Goal: Task Accomplishment & Management: Manage account settings

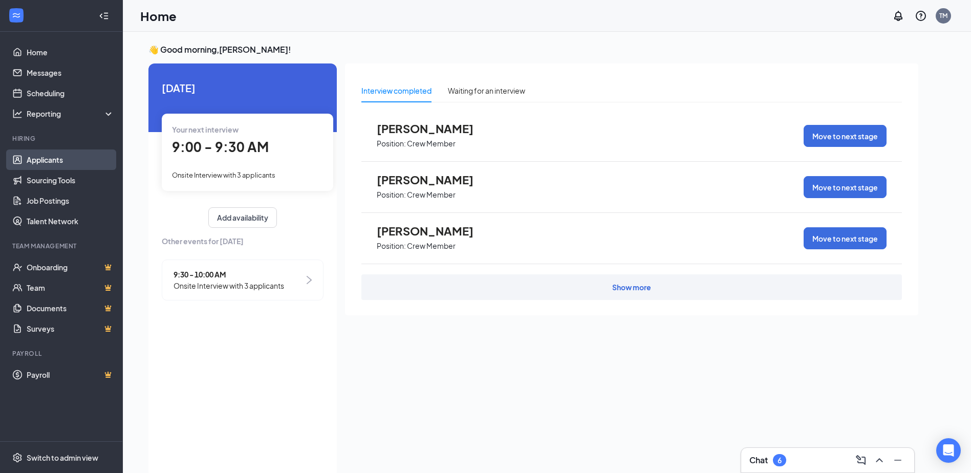
click at [54, 163] on link "Applicants" at bounding box center [71, 159] width 88 height 20
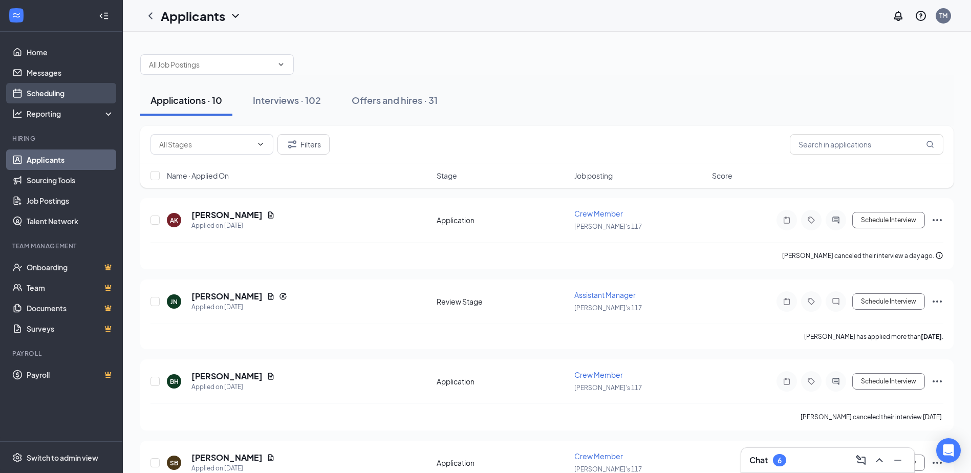
click at [63, 90] on link "Scheduling" at bounding box center [71, 93] width 88 height 20
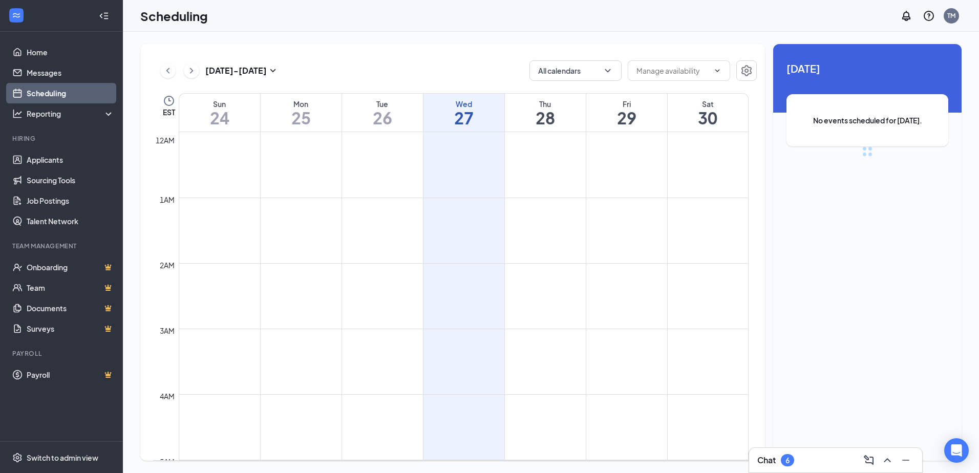
scroll to position [503, 0]
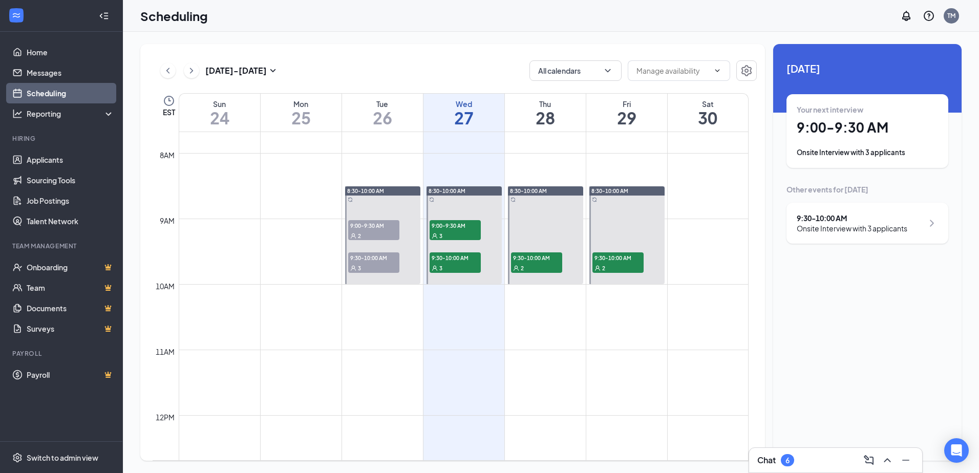
click at [923, 225] on div "9:30 - 10:00 AM Onsite Interview with 3 applicants" at bounding box center [866, 223] width 141 height 20
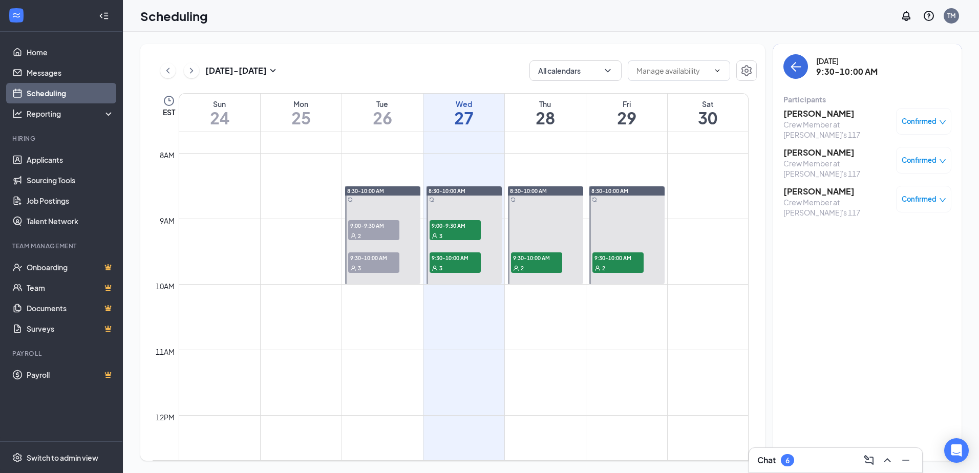
click at [937, 124] on div "Confirmed" at bounding box center [923, 121] width 45 height 10
click at [938, 119] on div "Confirmed" at bounding box center [923, 121] width 45 height 10
click at [743, 73] on icon "Settings" at bounding box center [746, 70] width 12 height 12
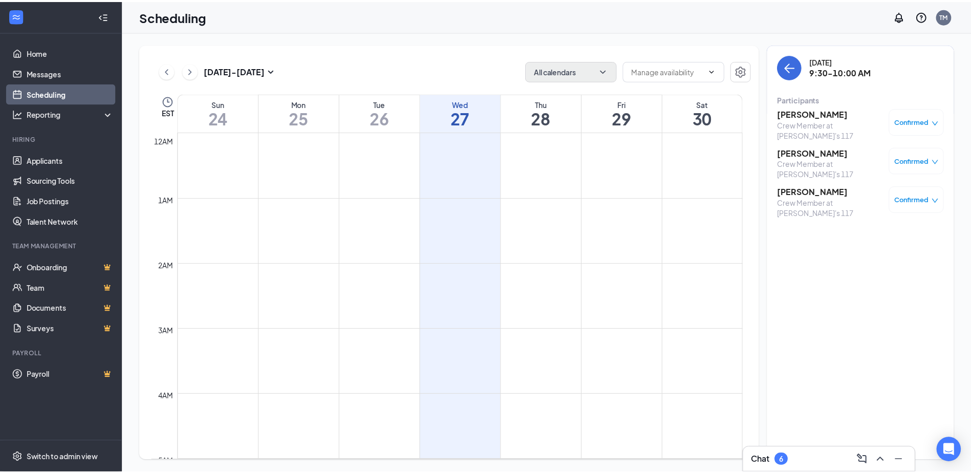
scroll to position [503, 0]
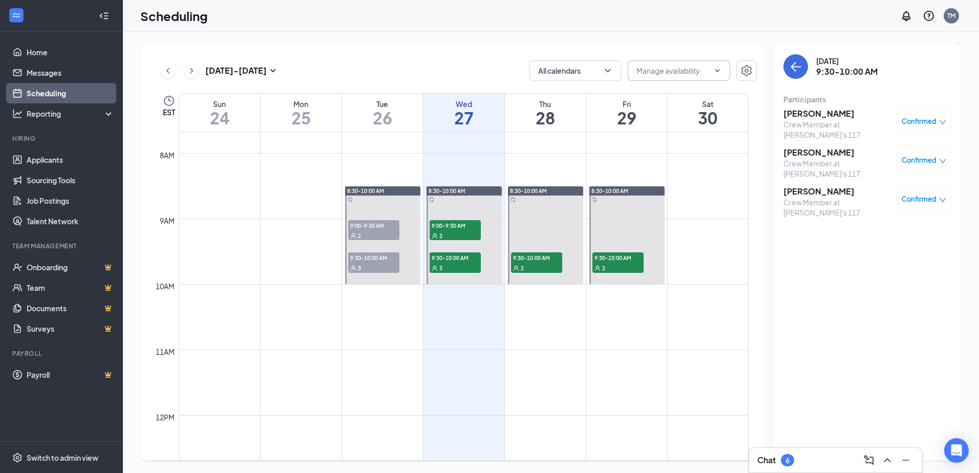
click at [672, 75] on input "text" at bounding box center [672, 70] width 73 height 11
click at [717, 74] on icon "ChevronUp" at bounding box center [717, 71] width 8 height 8
click at [74, 157] on link "Applicants" at bounding box center [71, 159] width 88 height 20
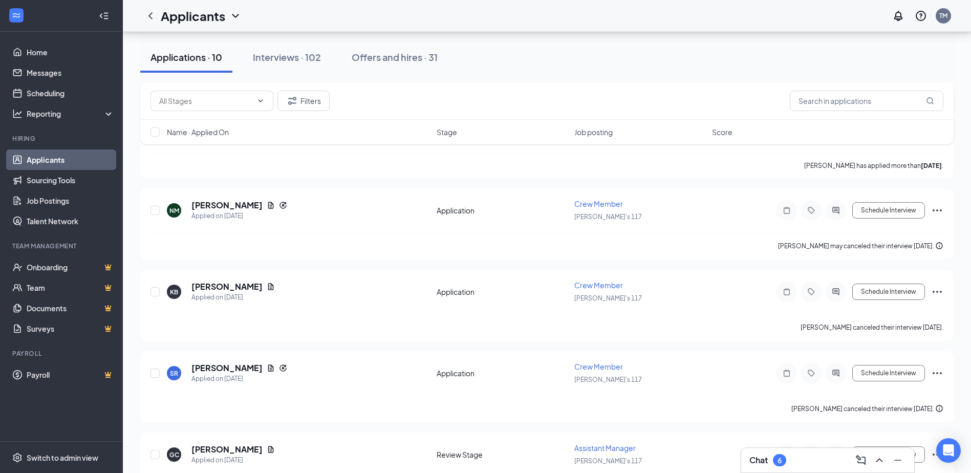
scroll to position [536, 0]
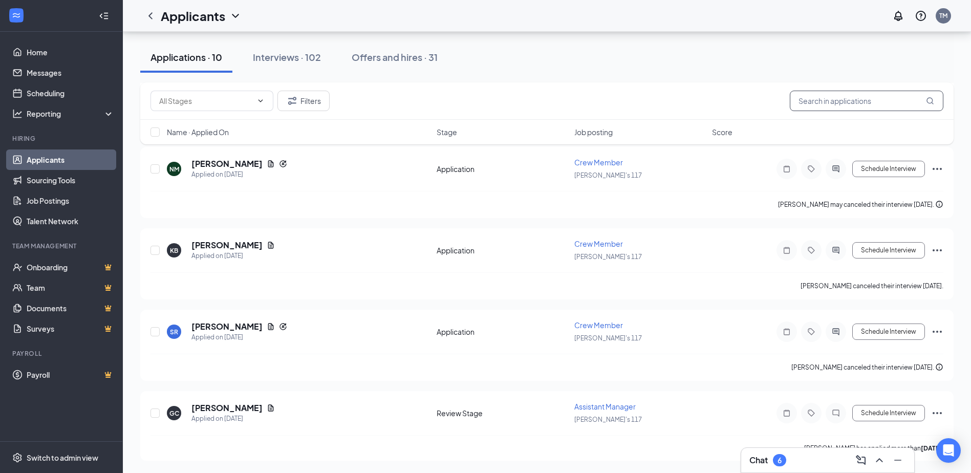
click at [850, 98] on input "text" at bounding box center [867, 101] width 154 height 20
type input "[PERSON_NAME]"
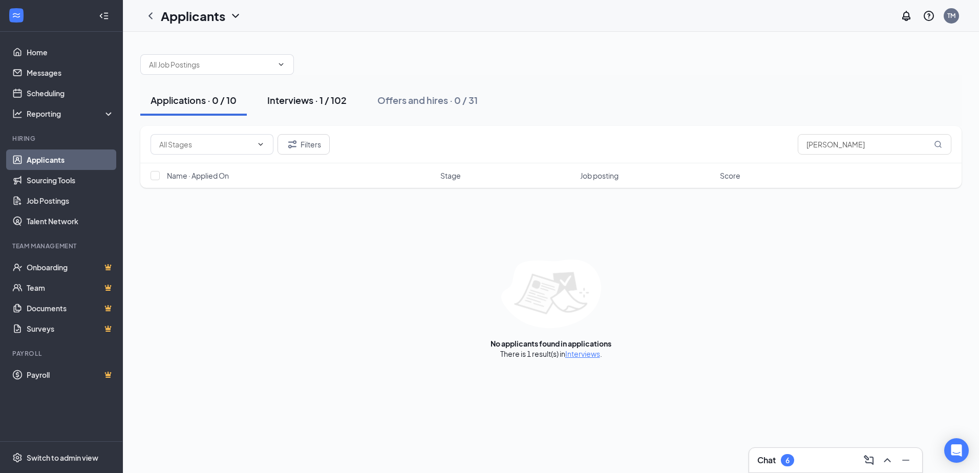
click at [351, 100] on button "Interviews · 1 / 102" at bounding box center [307, 100] width 100 height 31
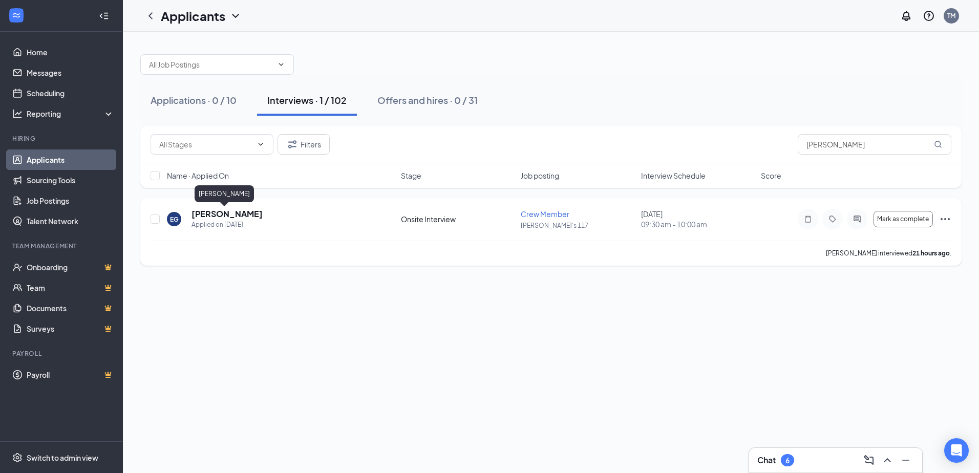
click at [223, 212] on h5 "[PERSON_NAME]" at bounding box center [226, 213] width 71 height 11
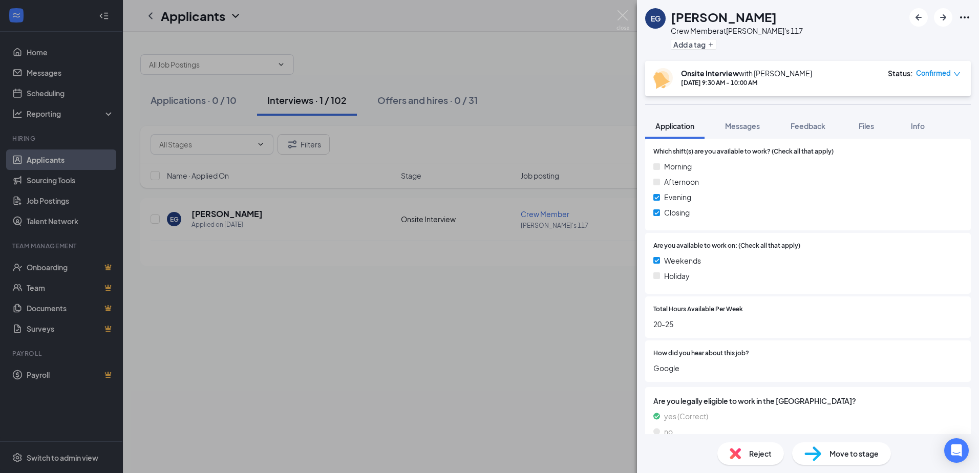
scroll to position [890, 0]
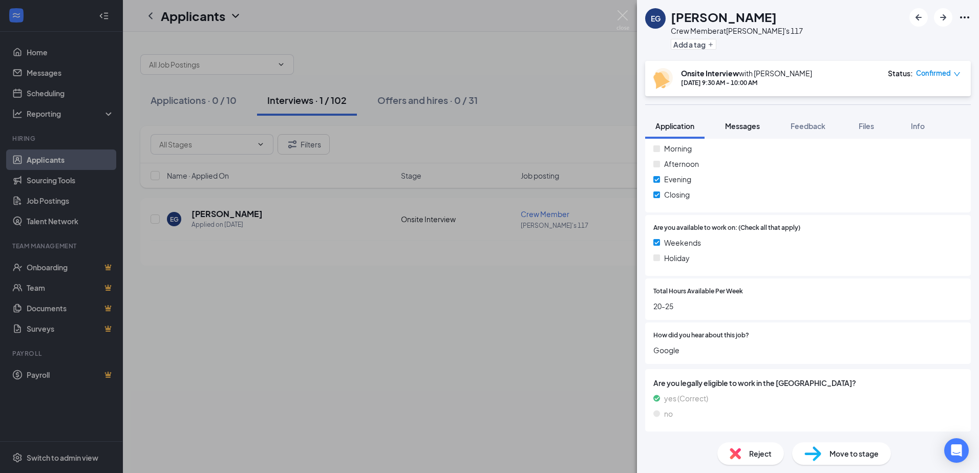
click at [749, 129] on span "Messages" at bounding box center [742, 125] width 35 height 9
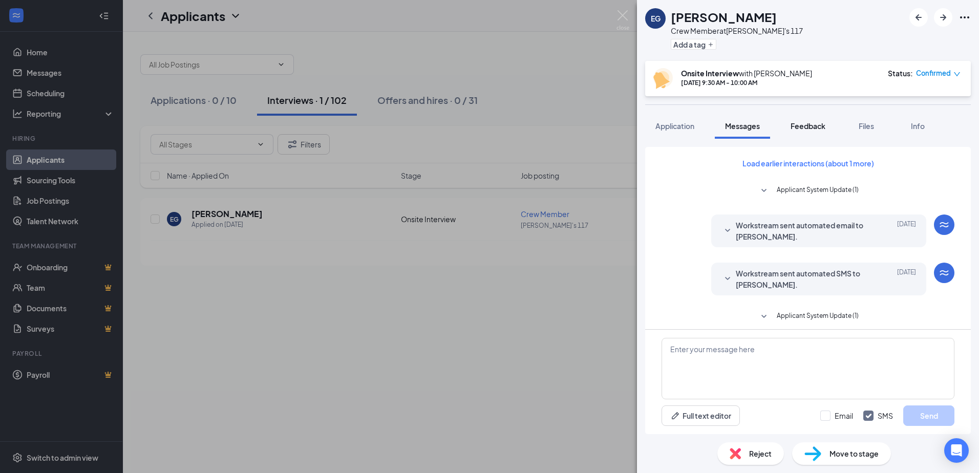
click at [812, 126] on span "Feedback" at bounding box center [807, 125] width 35 height 9
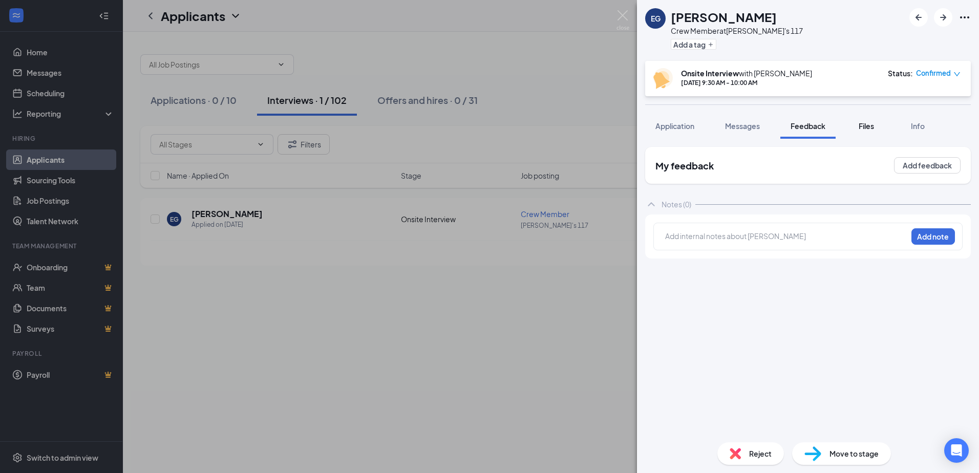
click at [860, 123] on span "Files" at bounding box center [865, 125] width 15 height 9
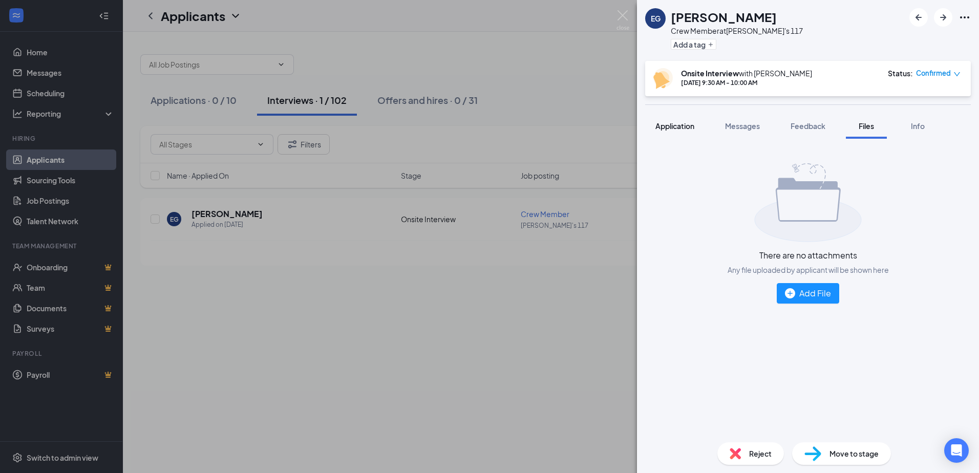
click at [683, 123] on span "Application" at bounding box center [674, 125] width 39 height 9
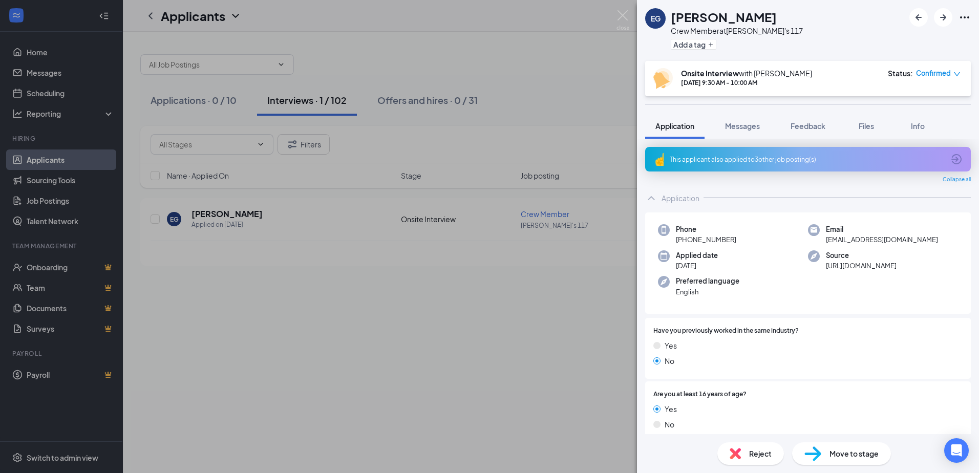
click at [960, 20] on icon "Ellipses" at bounding box center [964, 17] width 12 height 12
click at [863, 41] on link "View full application" at bounding box center [887, 39] width 66 height 10
click at [485, 374] on div "EG [PERSON_NAME] Crew Member at [PERSON_NAME]'s 117 Add a tag Onsite Interview …" at bounding box center [489, 236] width 979 height 473
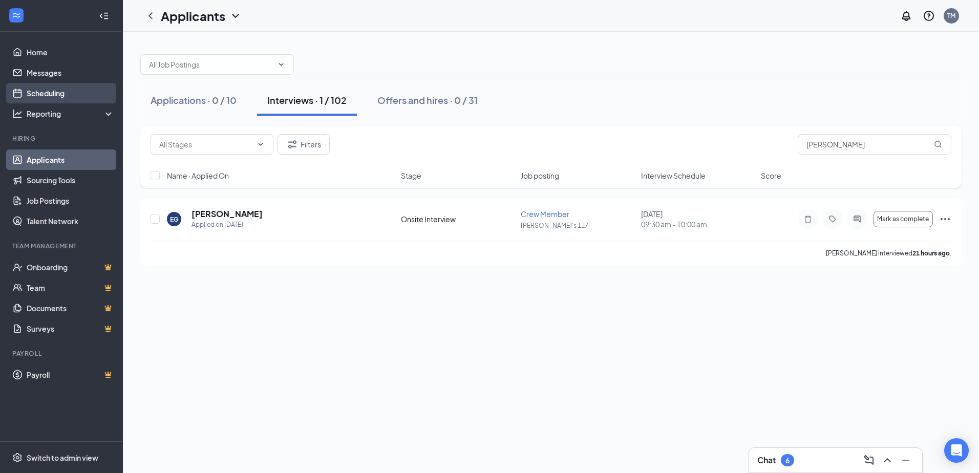
click at [68, 96] on link "Scheduling" at bounding box center [71, 93] width 88 height 20
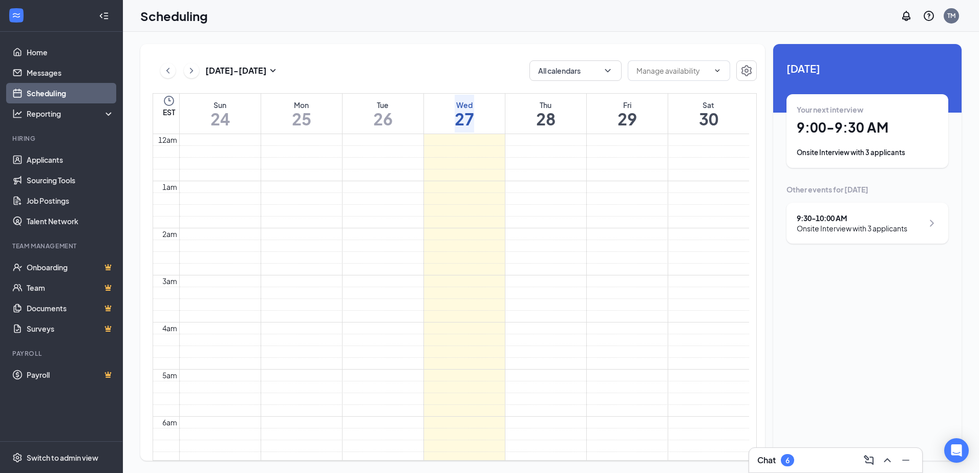
scroll to position [503, 0]
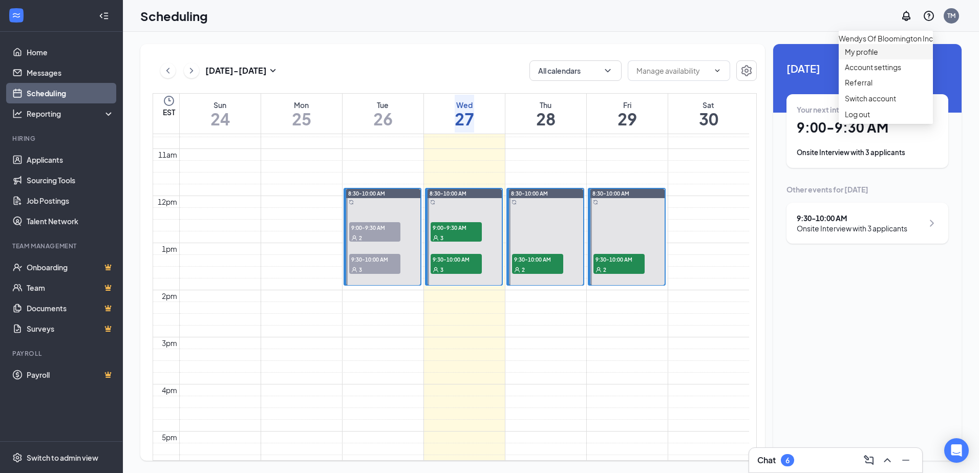
click at [870, 57] on link "My profile" at bounding box center [886, 52] width 82 height 10
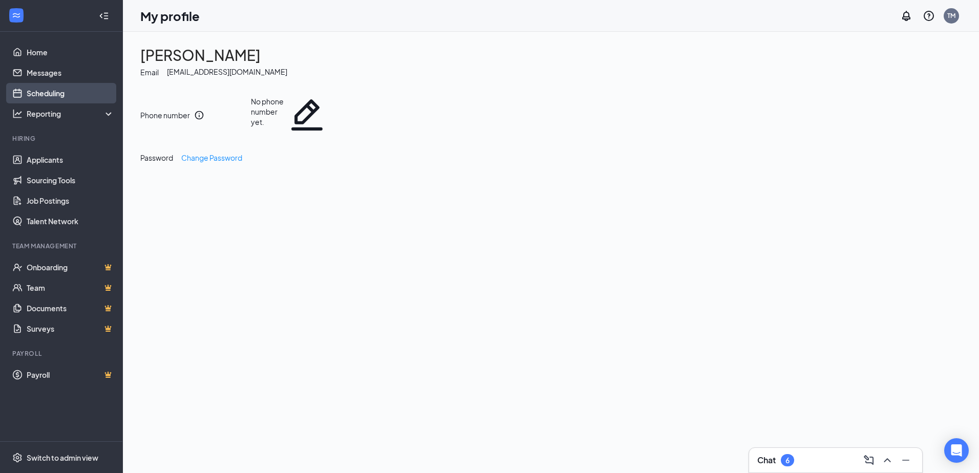
click at [63, 95] on link "Scheduling" at bounding box center [71, 93] width 88 height 20
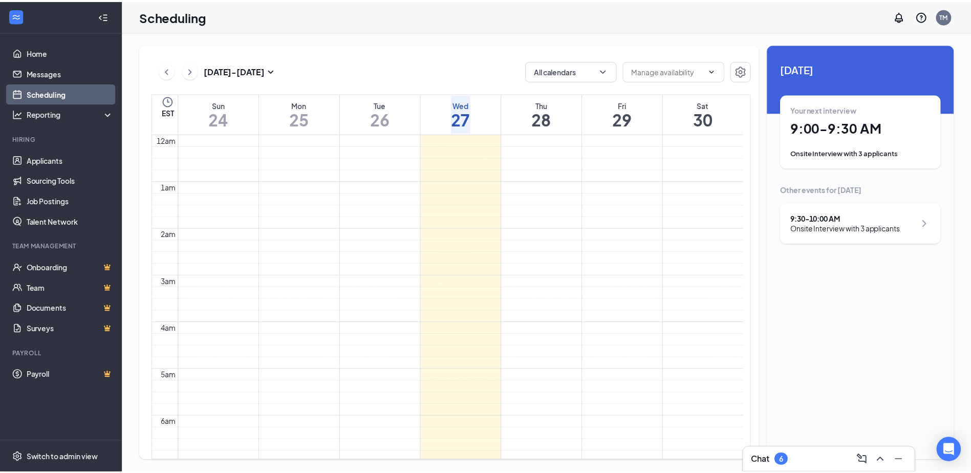
scroll to position [503, 0]
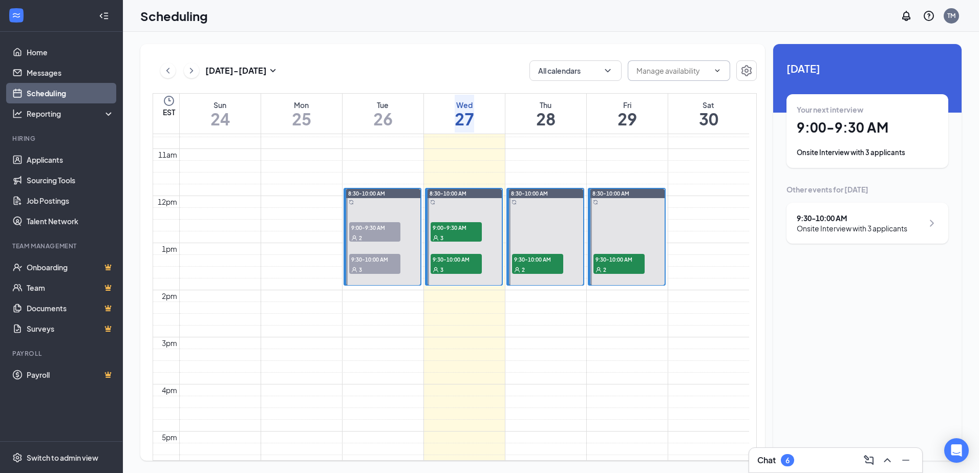
click at [712, 70] on span at bounding box center [716, 71] width 10 height 8
click at [376, 56] on div "[DATE] - [DATE] All calendars EST Sun 24 Mon 25 Tue 26 Wed 27 Thu 28 Fri 29 Sat…" at bounding box center [452, 252] width 624 height 417
click at [738, 81] on div "[DATE] - [DATE] All calendars EST Sun 24 Mon 25 Tue 26 Wed 27 Thu 28 Fri 29 Sat…" at bounding box center [452, 252] width 624 height 417
click at [745, 62] on button "button" at bounding box center [746, 70] width 20 height 20
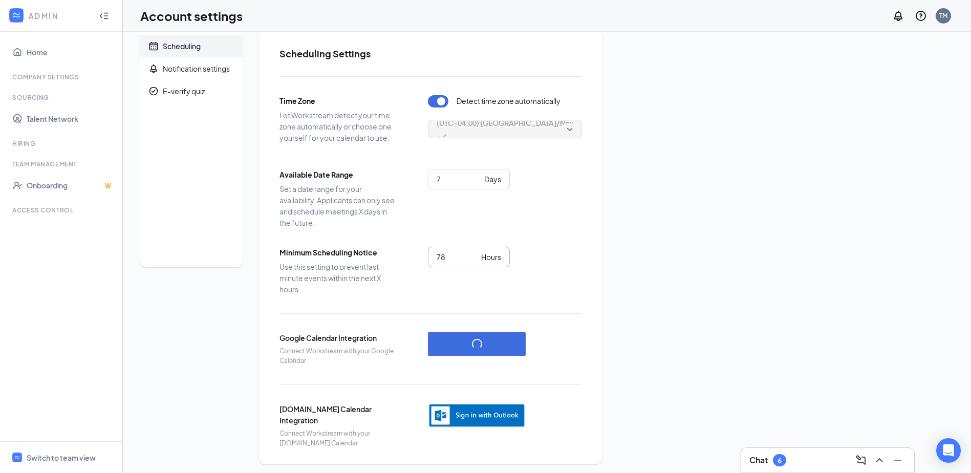
scroll to position [17, 0]
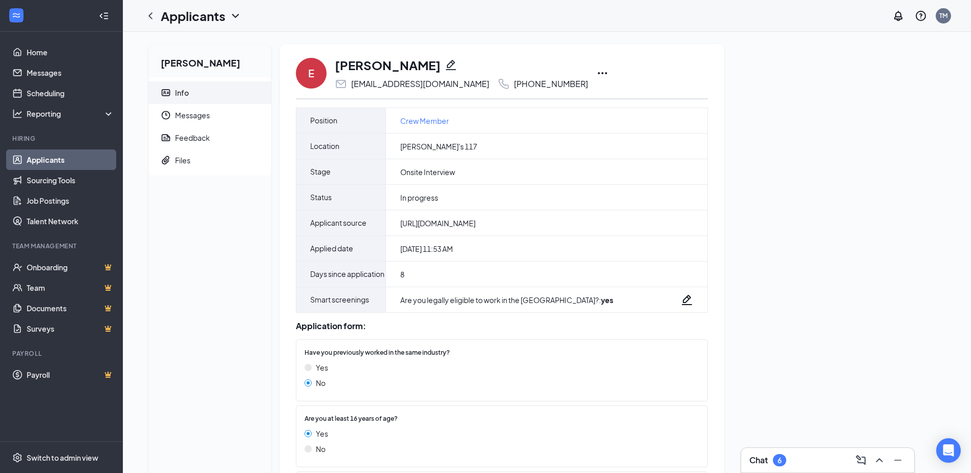
click at [596, 77] on icon "Ellipses" at bounding box center [602, 73] width 12 height 12
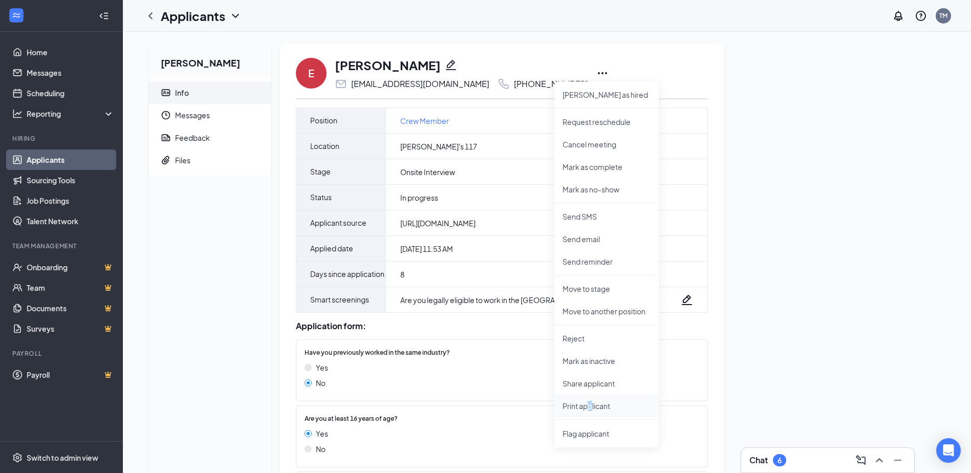
click at [593, 405] on p "Print applicant" at bounding box center [606, 406] width 88 height 10
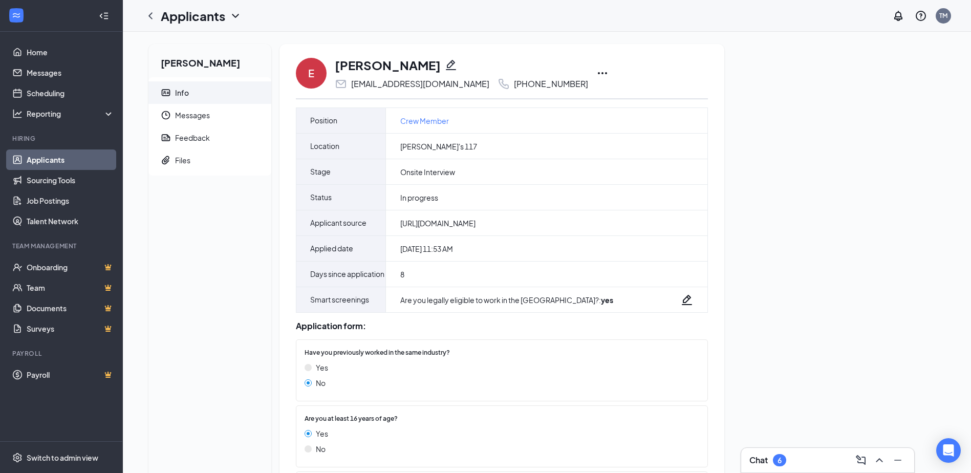
click at [596, 75] on icon "Ellipses" at bounding box center [602, 73] width 12 height 12
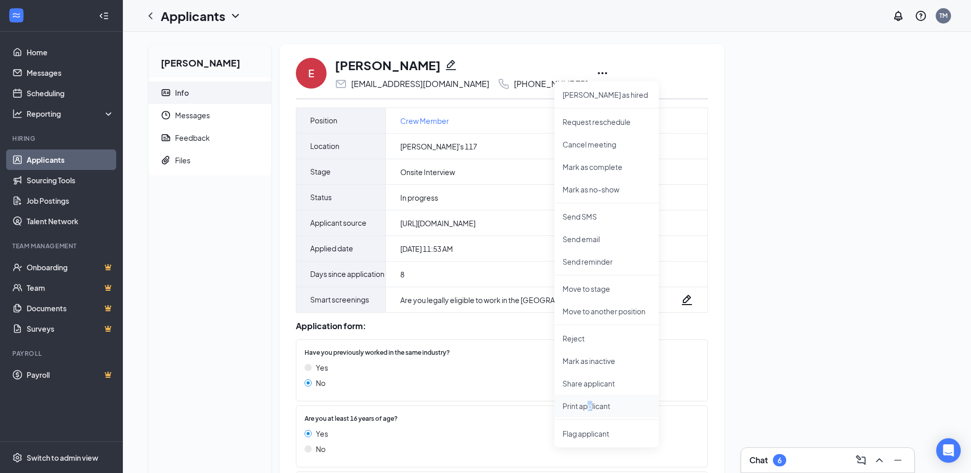
click at [589, 407] on p "Print applicant" at bounding box center [606, 406] width 88 height 10
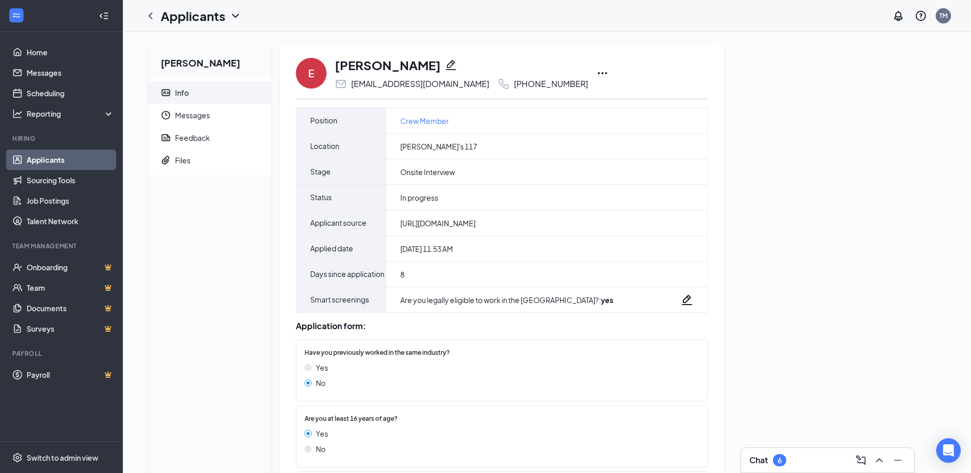
click at [596, 78] on icon "Ellipses" at bounding box center [602, 73] width 12 height 12
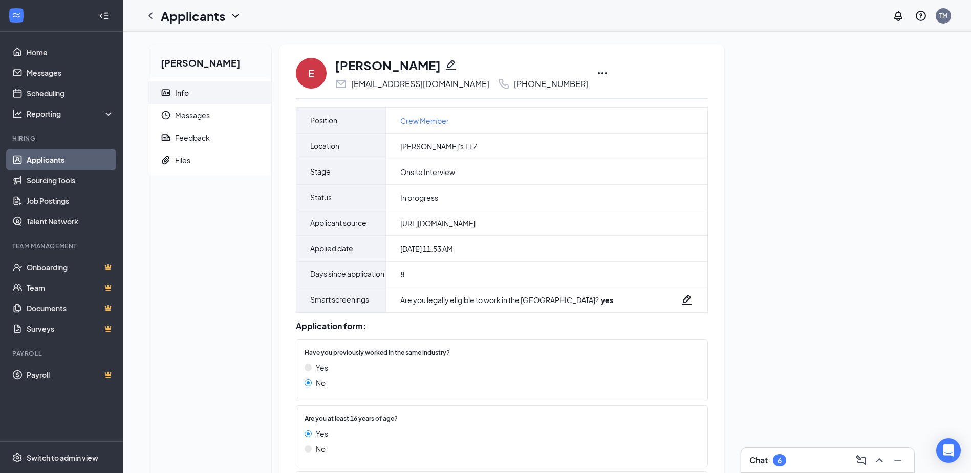
click at [105, 14] on icon "Collapse" at bounding box center [104, 16] width 10 height 10
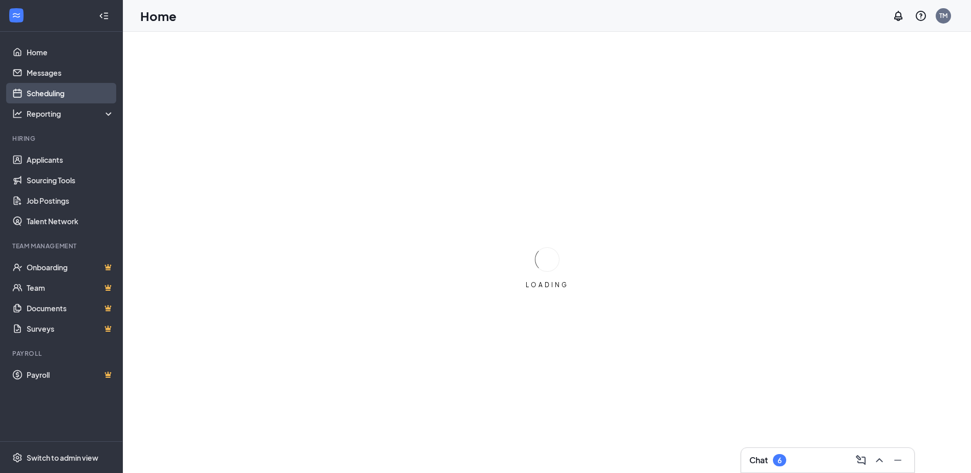
click at [72, 94] on link "Scheduling" at bounding box center [71, 93] width 88 height 20
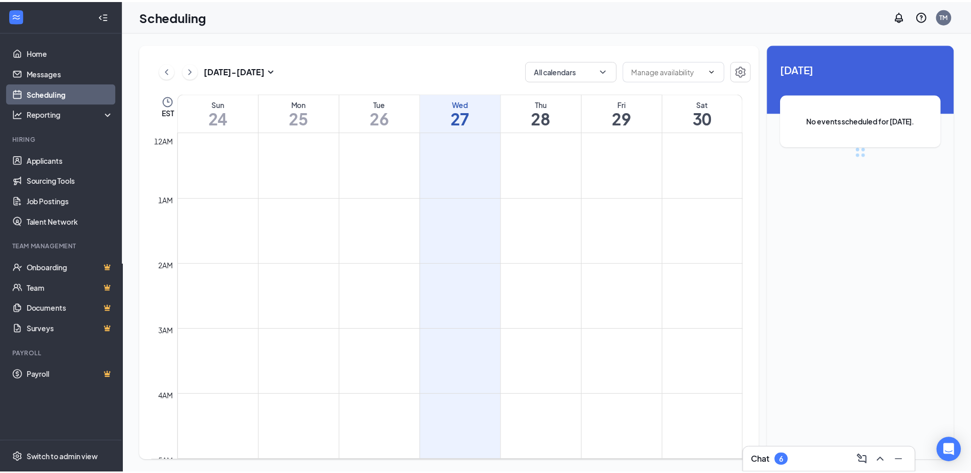
scroll to position [503, 0]
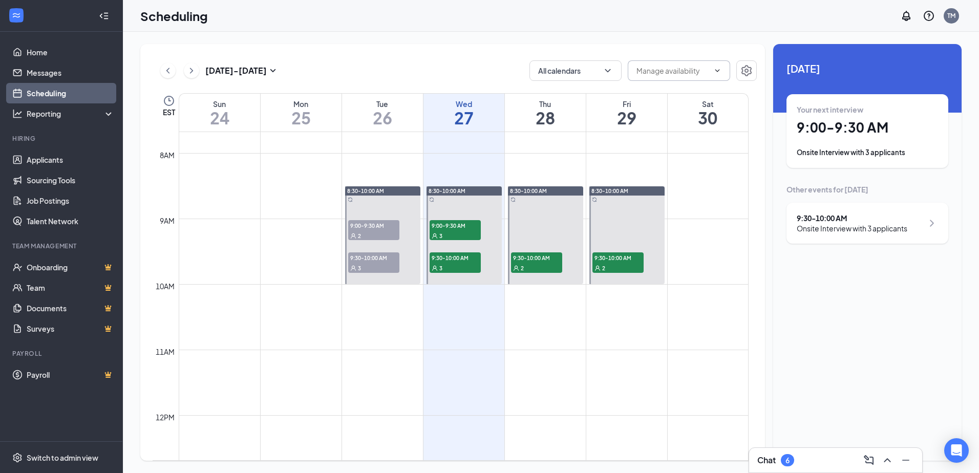
click at [718, 69] on icon "ChevronDown" at bounding box center [717, 71] width 8 height 8
click at [699, 96] on div "Delete all availability" at bounding box center [669, 94] width 67 height 11
type input "Delete all availability"
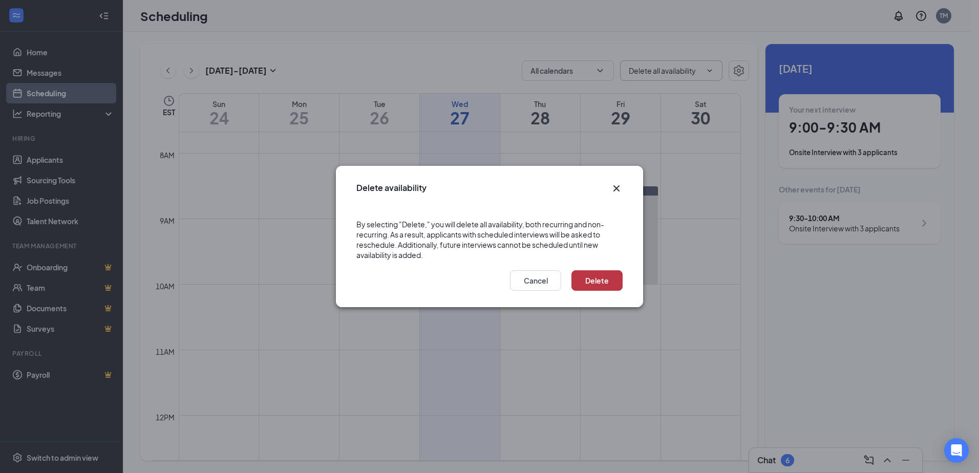
click at [591, 279] on button "Delete" at bounding box center [596, 280] width 51 height 20
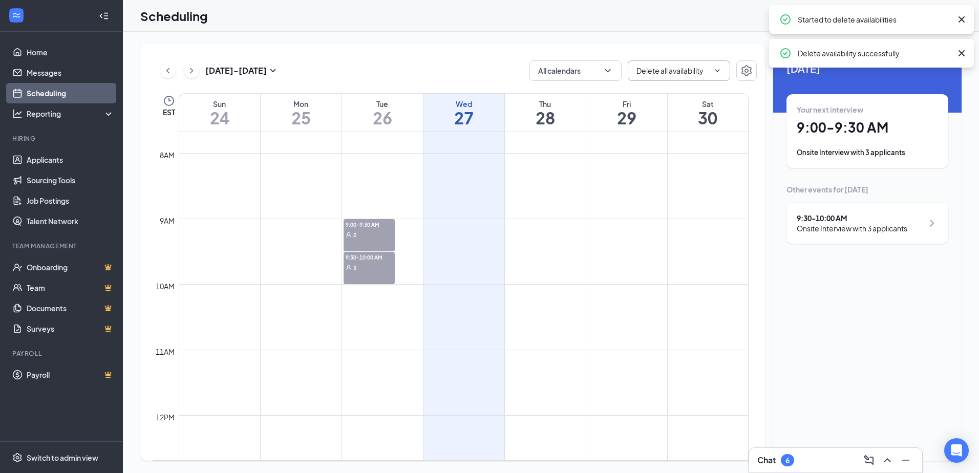
click at [716, 74] on icon "ChevronDown" at bounding box center [717, 71] width 8 height 8
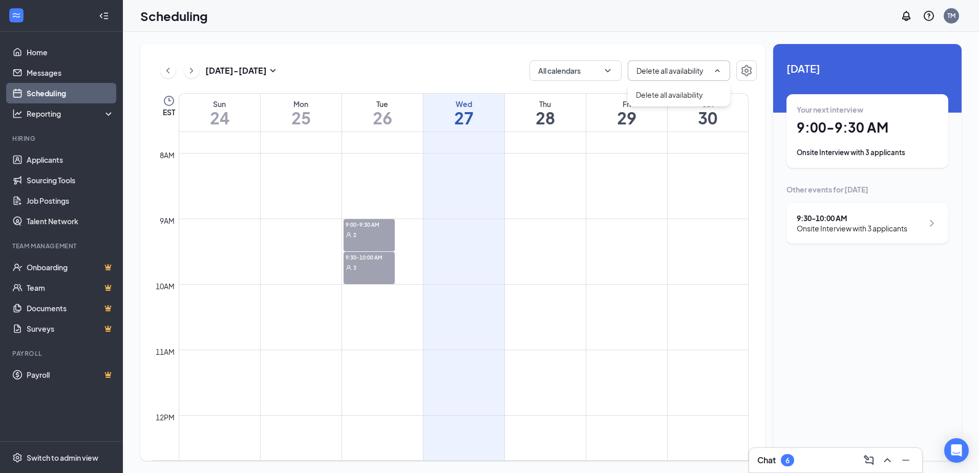
click at [709, 44] on div "Aug 24 - Aug 30 All calendars Delete all availability EST Sun 24 Mon 25 Tue 26 …" at bounding box center [551, 252] width 856 height 441
click at [589, 64] on button "All calendars" at bounding box center [575, 70] width 92 height 20
click at [670, 68] on input "Delete all availability" at bounding box center [672, 70] width 73 height 11
click at [710, 69] on span "Delete all availability" at bounding box center [678, 70] width 102 height 20
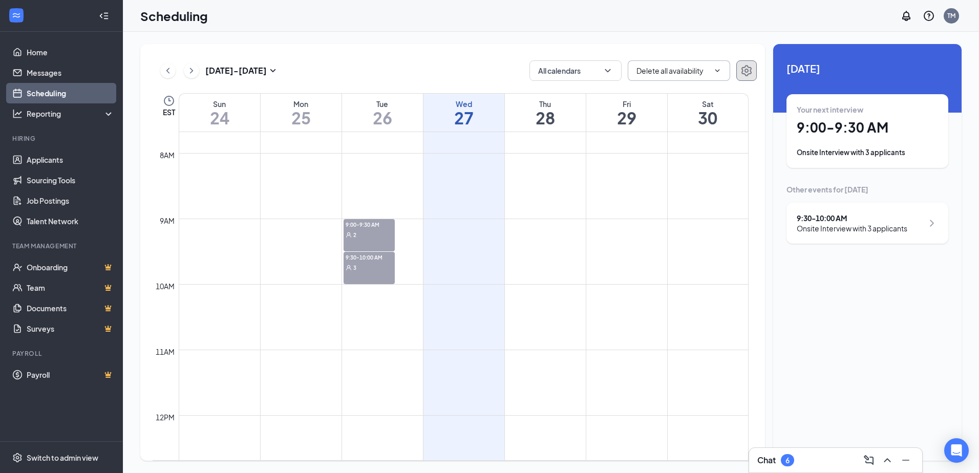
click at [736, 70] on button "button" at bounding box center [746, 70] width 20 height 20
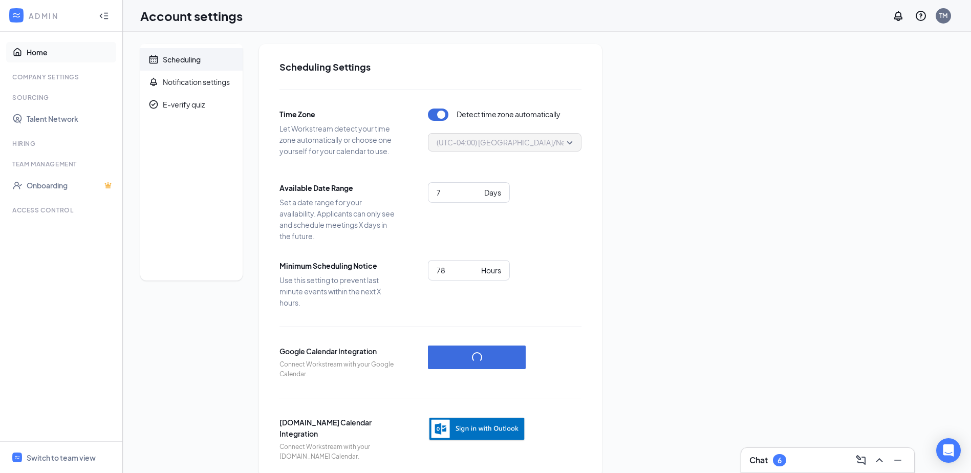
click at [50, 54] on link "Home" at bounding box center [71, 52] width 88 height 20
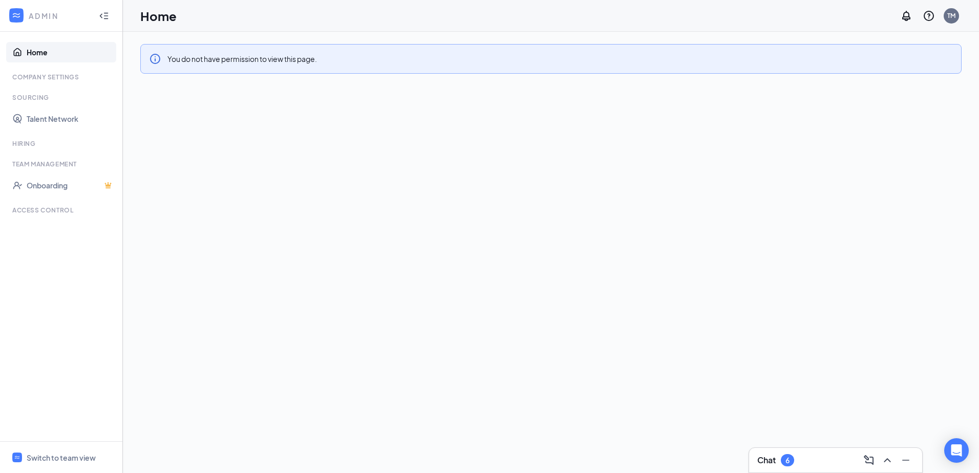
click at [188, 171] on div "You do not have permission to view this page." at bounding box center [551, 252] width 856 height 441
